Goal: Task Accomplishment & Management: Manage account settings

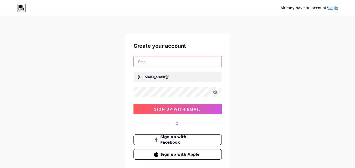
click at [150, 63] on input "text" at bounding box center [178, 61] width 88 height 11
type input "[EMAIL_ADDRESS][DOMAIN_NAME]"
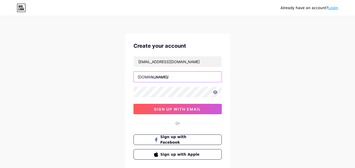
click at [161, 76] on input "text" at bounding box center [178, 77] width 88 height 11
type input "crimeriskai"
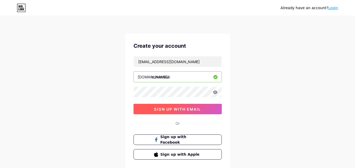
click at [157, 108] on span "sign up with email" at bounding box center [177, 109] width 47 height 4
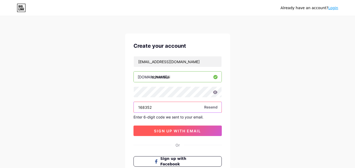
type input "168352"
click at [158, 133] on span "sign up with email" at bounding box center [177, 131] width 47 height 4
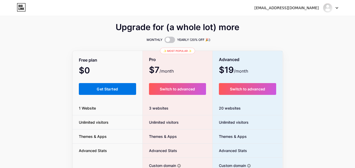
click at [105, 86] on button "Get Started" at bounding box center [108, 89] width 58 height 12
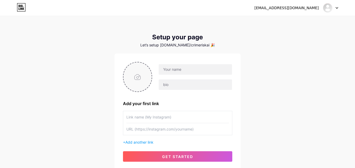
click at [136, 77] on input "file" at bounding box center [137, 77] width 28 height 29
type input "C:\fakepath\logo jpg.jpg"
click at [175, 72] on input "text" at bounding box center [195, 69] width 73 height 11
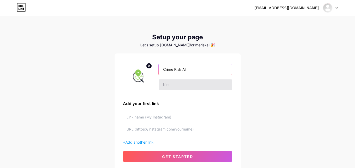
type input "Crime Risk AI"
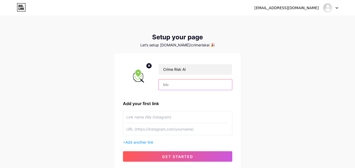
click at [198, 83] on input "text" at bounding box center [195, 85] width 73 height 11
paste input "[URL] delivers cutting-edge crime analytics with pinpoint accuracy."
type input "[URL] delivers cutting-edge crime analytics with pinpoint accuracy."
click at [152, 115] on input "text" at bounding box center [177, 117] width 102 height 12
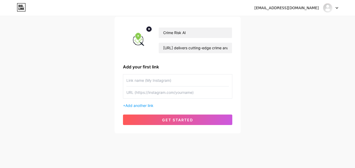
scroll to position [40, 0]
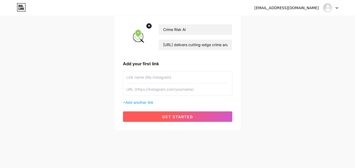
paste input "[URL]"
type input "[URL]"
click at [159, 112] on button "get started" at bounding box center [177, 117] width 109 height 11
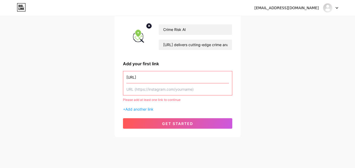
click at [152, 90] on input "text" at bounding box center [177, 90] width 102 height 12
click at [163, 76] on input "[URL]" at bounding box center [177, 77] width 102 height 12
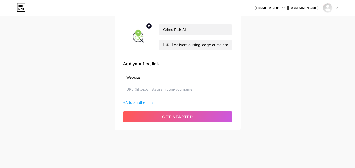
type input "Website"
click at [159, 88] on input "text" at bounding box center [177, 90] width 102 height 12
paste input "[URL]"
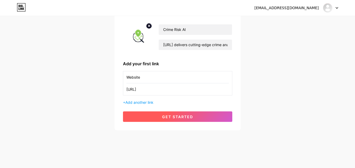
type input "[URL]"
click at [168, 115] on span "get started" at bounding box center [177, 117] width 31 height 4
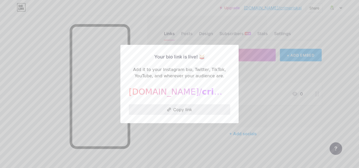
click at [165, 110] on button "Copy link" at bounding box center [179, 110] width 101 height 11
click at [251, 95] on div at bounding box center [179, 84] width 359 height 168
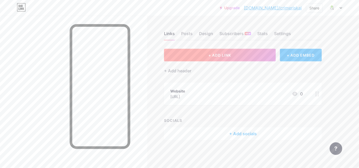
click at [220, 54] on span "+ ADD LINK" at bounding box center [219, 55] width 23 height 4
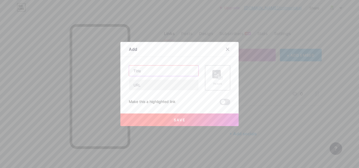
click at [159, 73] on input "text" at bounding box center [163, 71] width 69 height 11
paste input "How a Crime Risk Data Platform Helps Developers Choose Safer Sites?"
type input "How a Crime Risk Data Platform Helps Developers Choose Safer Sites?"
click at [142, 86] on input "text" at bounding box center [163, 85] width 69 height 11
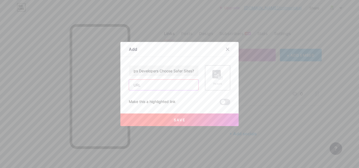
scroll to position [0, 0]
paste input "[URL][DOMAIN_NAME]"
type input "[URL][DOMAIN_NAME]"
click at [222, 76] on div "Picture" at bounding box center [217, 77] width 25 height 25
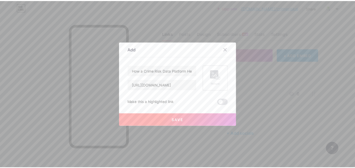
scroll to position [0, 0]
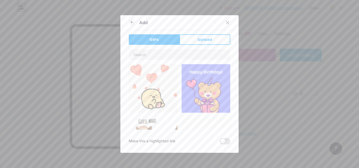
click at [200, 33] on div "Add GIFs Upload Content YouTube Play YouTube video without leaving your page. A…" at bounding box center [179, 84] width 118 height 138
click at [200, 39] on span "Upload" at bounding box center [205, 40] width 14 height 6
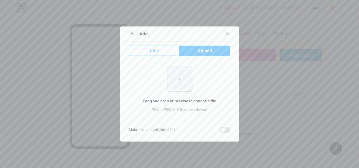
click at [178, 79] on input "file" at bounding box center [179, 79] width 25 height 25
type input "C:\fakepath\loggo.png"
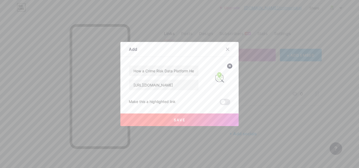
click at [181, 118] on span "Save" at bounding box center [180, 120] width 12 height 4
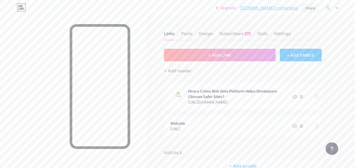
click at [308, 8] on div "Share" at bounding box center [310, 8] width 10 height 6
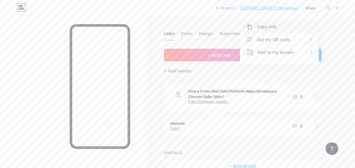
click at [272, 27] on div "Copy link" at bounding box center [266, 27] width 19 height 6
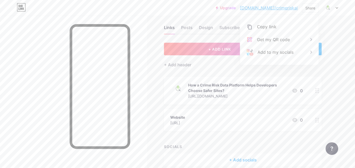
scroll to position [11, 0]
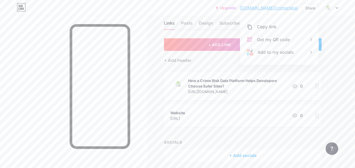
click at [142, 9] on div "Upgrade [DOMAIN_NAME]/crimer... [DOMAIN_NAME]/crimeriskai Share Copy link [URL]…" at bounding box center [177, 7] width 355 height 9
